Goal: Transaction & Acquisition: Book appointment/travel/reservation

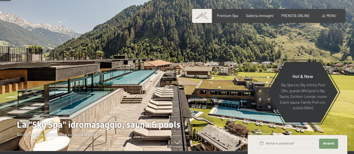
scroll to position [28, 0]
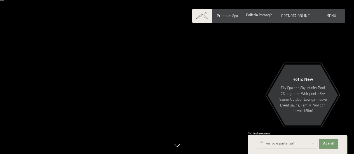
click at [263, 16] on span "Galleria immagini" at bounding box center [259, 15] width 27 height 4
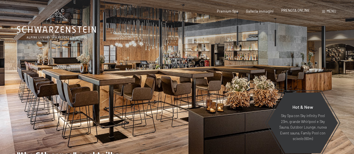
click at [305, 12] on span "PRENOTA ONLINE" at bounding box center [295, 10] width 29 height 4
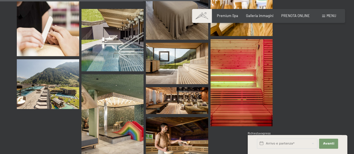
scroll to position [2819, 0]
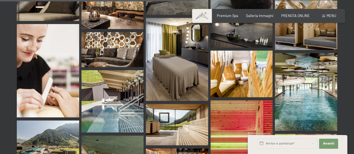
click at [254, 13] on div "Prenotazione Richiesta Premium Spa Galleria immagini PRENOTA ONLINE Menu DE IT …" at bounding box center [268, 15] width 135 height 5
click at [254, 14] on span "Galleria immagini" at bounding box center [259, 15] width 27 height 4
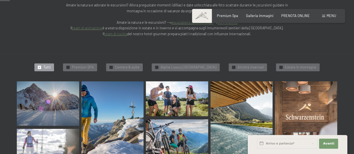
scroll to position [112, 0]
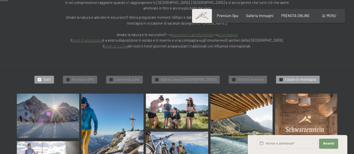
click at [306, 77] on span "Estate in montagna" at bounding box center [300, 79] width 31 height 5
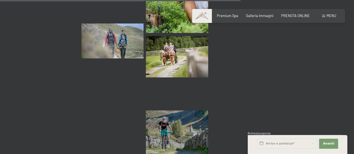
scroll to position [687, 0]
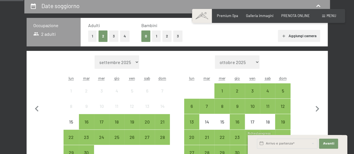
scroll to position [112, 0]
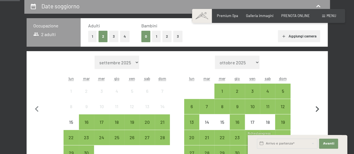
click at [317, 109] on icon "button" at bounding box center [317, 110] width 12 height 12
select select "[DATE]"
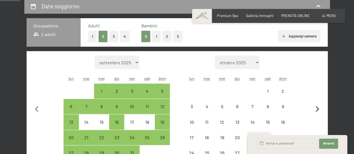
select select "[DATE]"
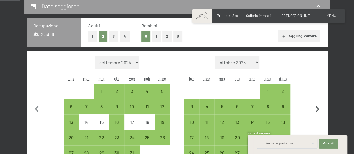
click at [317, 109] on icon "button" at bounding box center [317, 110] width 12 height 12
select select "[DATE]"
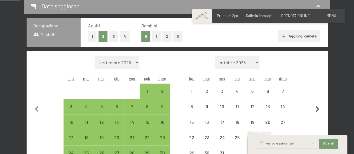
click at [317, 109] on icon "button" at bounding box center [317, 110] width 12 height 12
select select "[DATE]"
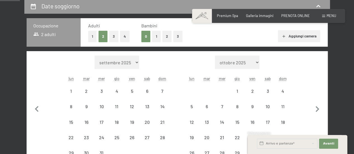
select select "[DATE]"
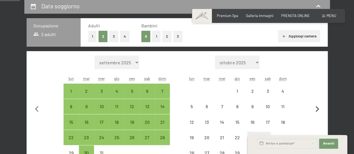
select select "[DATE]"
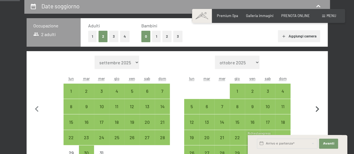
click at [317, 110] on icon "button" at bounding box center [318, 109] width 4 height 6
select select "[DATE]"
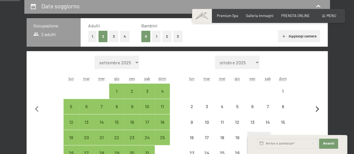
select select "[DATE]"
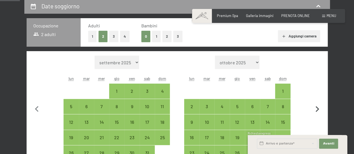
click at [317, 110] on icon "button" at bounding box center [318, 109] width 4 height 6
select select "[DATE]"
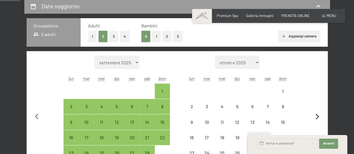
select select "[DATE]"
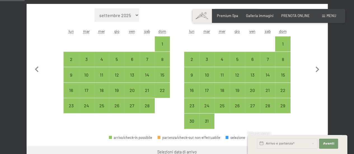
scroll to position [168, 0]
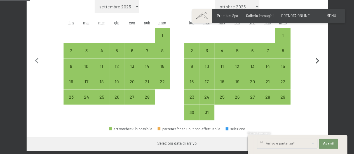
click at [321, 61] on icon "button" at bounding box center [317, 61] width 12 height 12
select select "[DATE]"
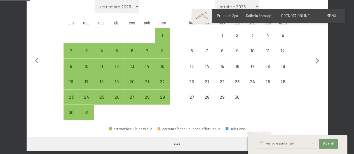
select select "[DATE]"
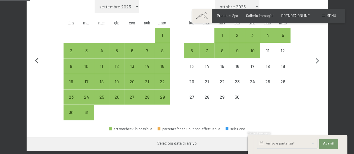
click at [36, 58] on icon "button" at bounding box center [37, 61] width 12 height 12
select select "[DATE]"
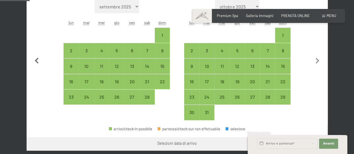
click at [36, 58] on icon "button" at bounding box center [37, 61] width 12 height 12
select select "[DATE]"
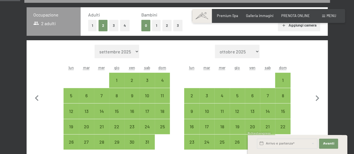
scroll to position [140, 0]
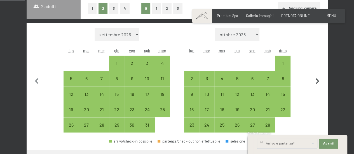
click at [316, 80] on icon "button" at bounding box center [317, 82] width 12 height 12
select select "[DATE]"
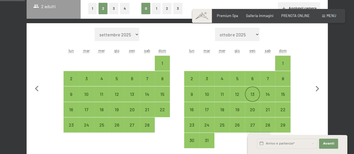
click at [254, 93] on div "13" at bounding box center [252, 99] width 14 height 14
select select "[DATE]"
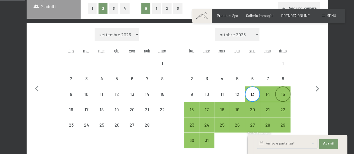
click at [285, 95] on div "15" at bounding box center [283, 99] width 14 height 14
select select "[DATE]"
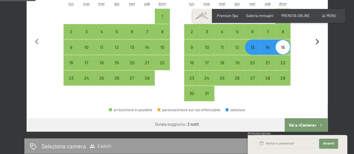
scroll to position [196, 0]
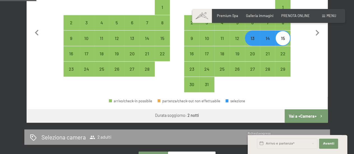
click at [310, 116] on button "Vai a «Camera»" at bounding box center [306, 115] width 43 height 13
select select "[DATE]"
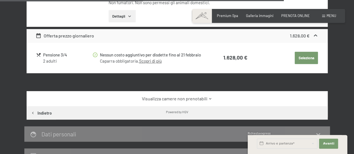
scroll to position [1370, 0]
